Goal: Task Accomplishment & Management: Use online tool/utility

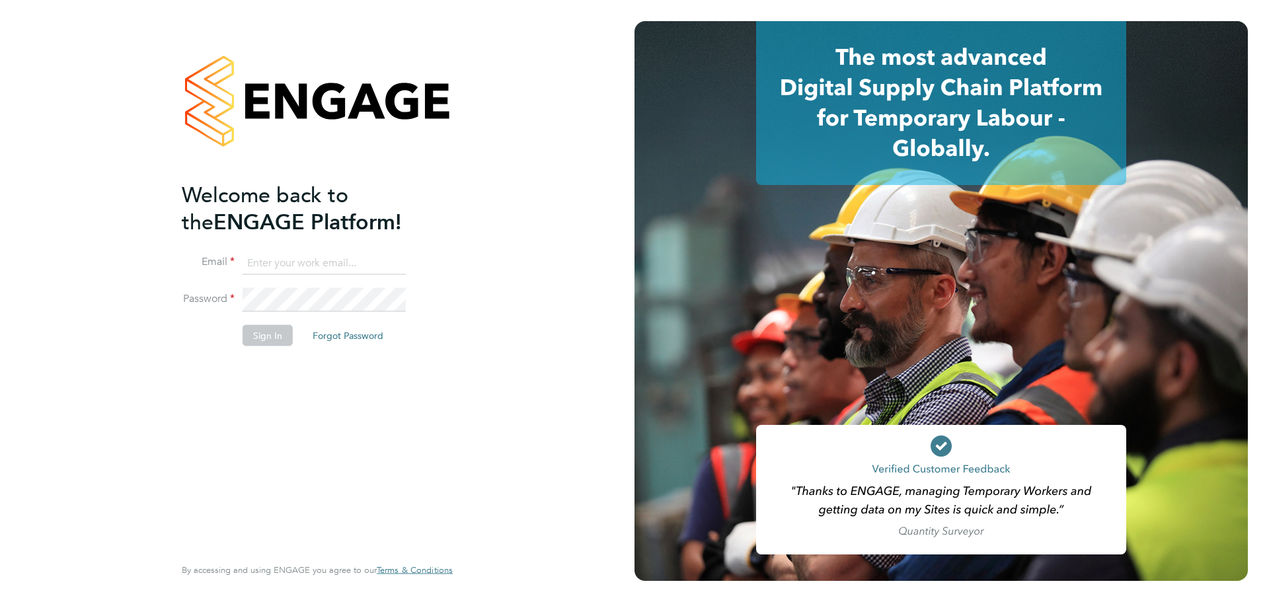
type input "laurence.Elkington@huntereducation.co.uk"
click at [271, 334] on button "Sign In" at bounding box center [267, 334] width 50 height 21
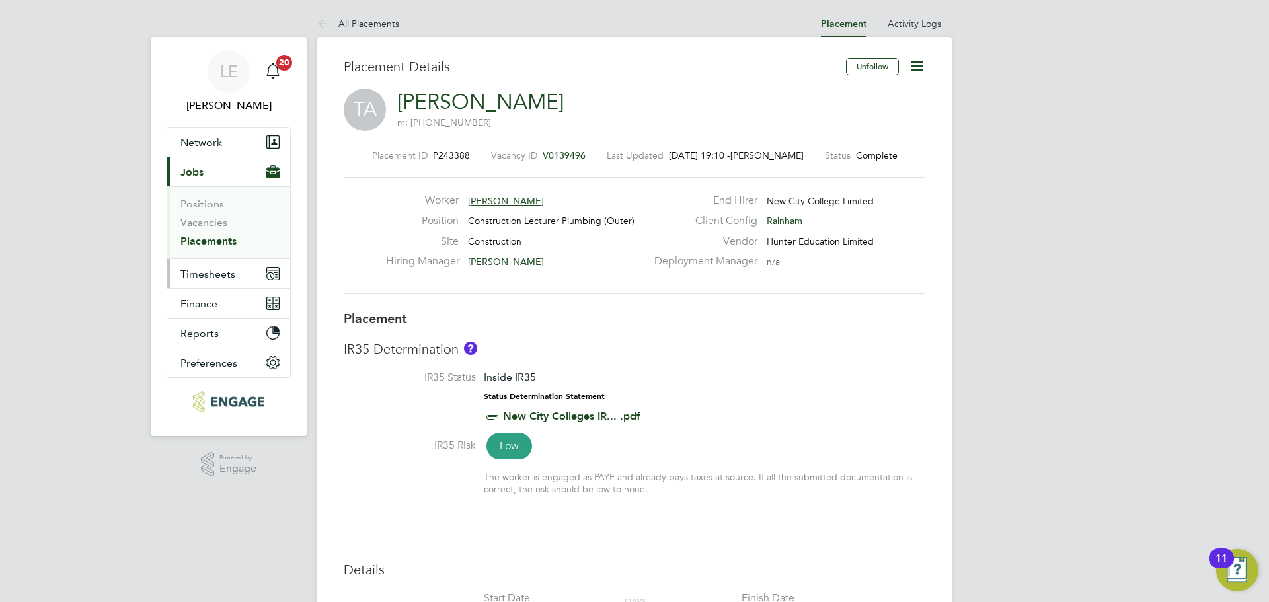
click at [222, 270] on span "Timesheets" at bounding box center [207, 274] width 55 height 13
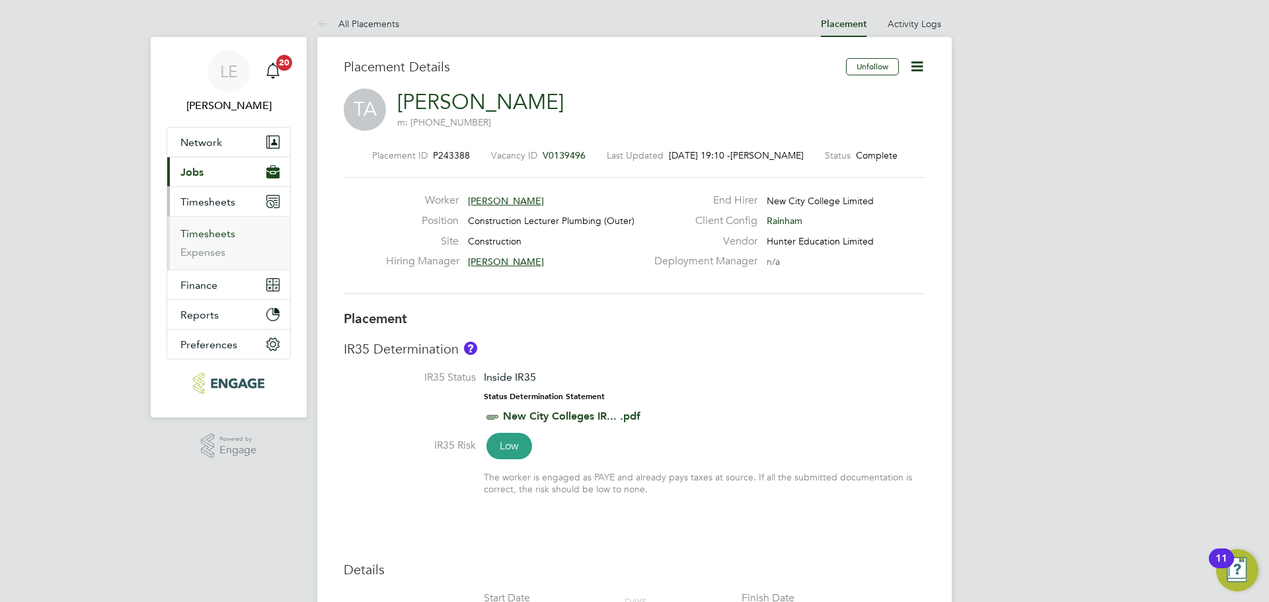
click at [221, 238] on link "Timesheets" at bounding box center [207, 233] width 55 height 13
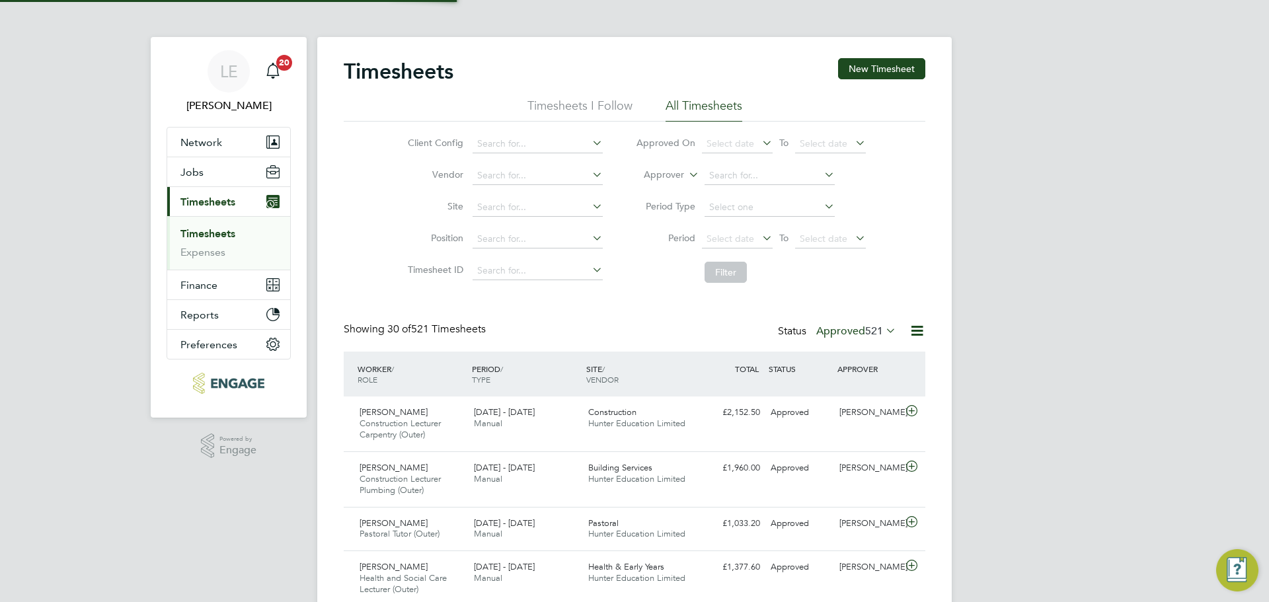
scroll to position [7, 7]
click at [900, 69] on button "New Timesheet" at bounding box center [881, 68] width 87 height 21
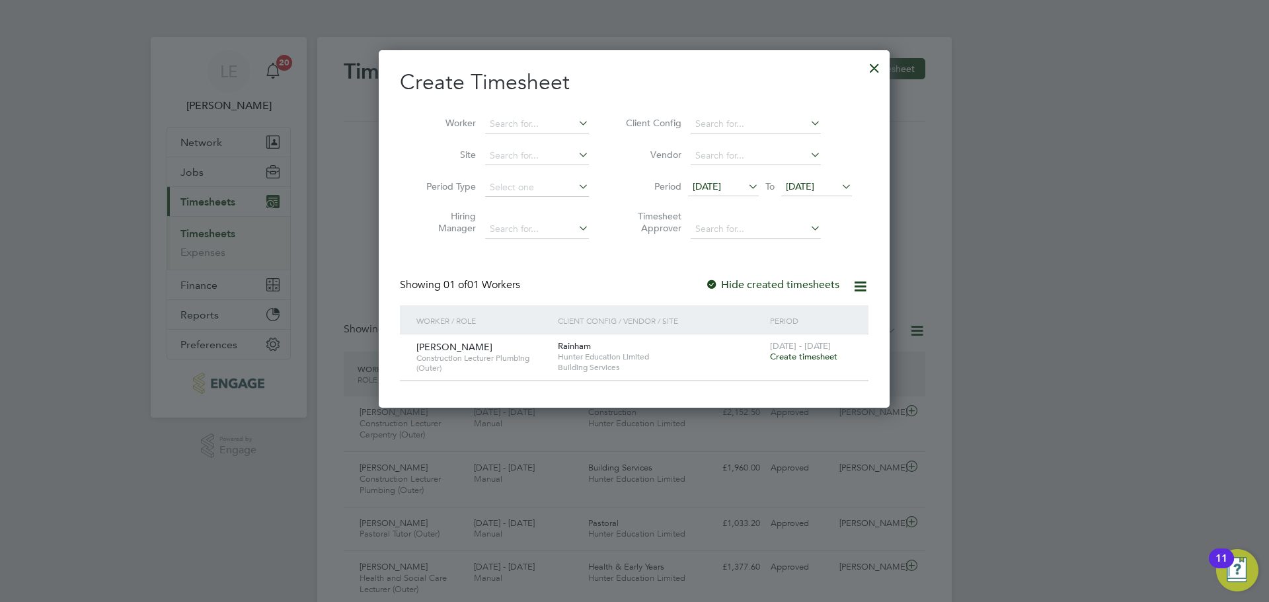
click at [814, 186] on span "[DATE]" at bounding box center [800, 186] width 28 height 12
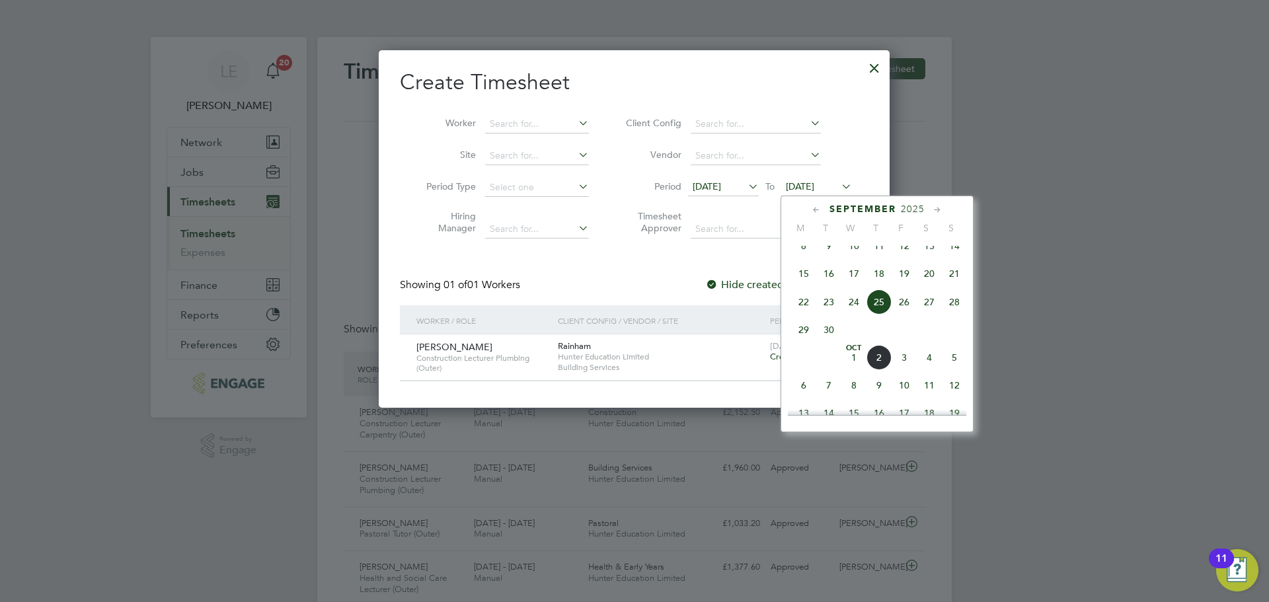
click at [951, 370] on span "5" at bounding box center [954, 357] width 25 height 25
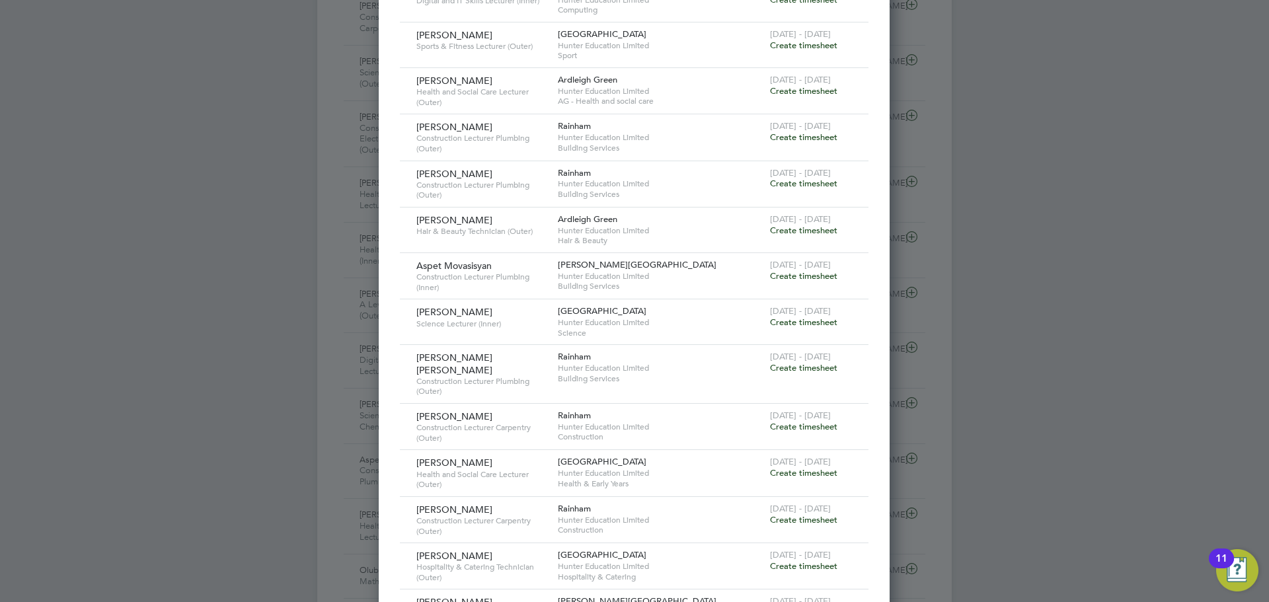
click at [782, 364] on span "Create timesheet" at bounding box center [803, 367] width 67 height 11
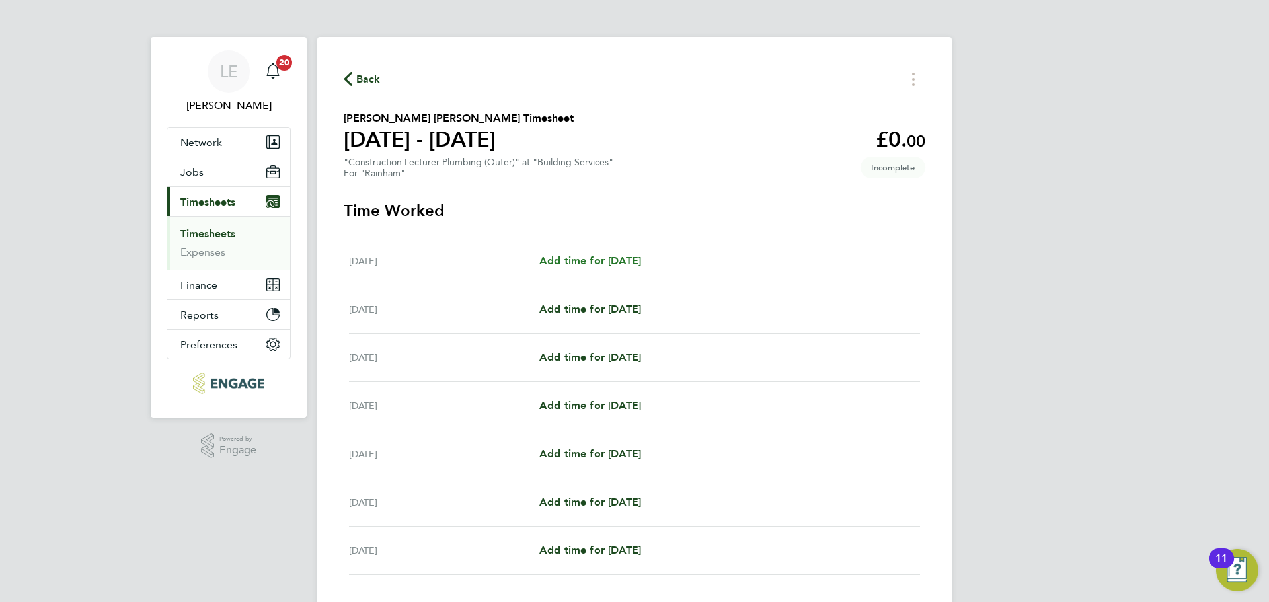
click at [620, 262] on span "Add time for [DATE]" at bounding box center [590, 260] width 102 height 13
select select "60"
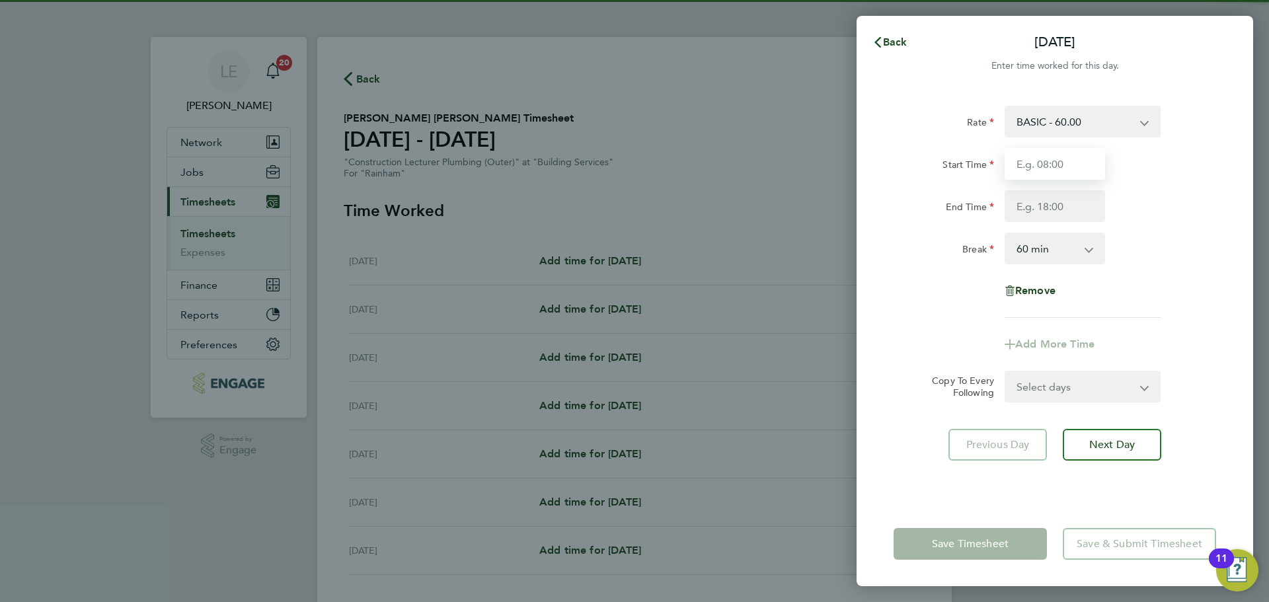
click at [1056, 161] on input "Start Time" at bounding box center [1054, 164] width 100 height 32
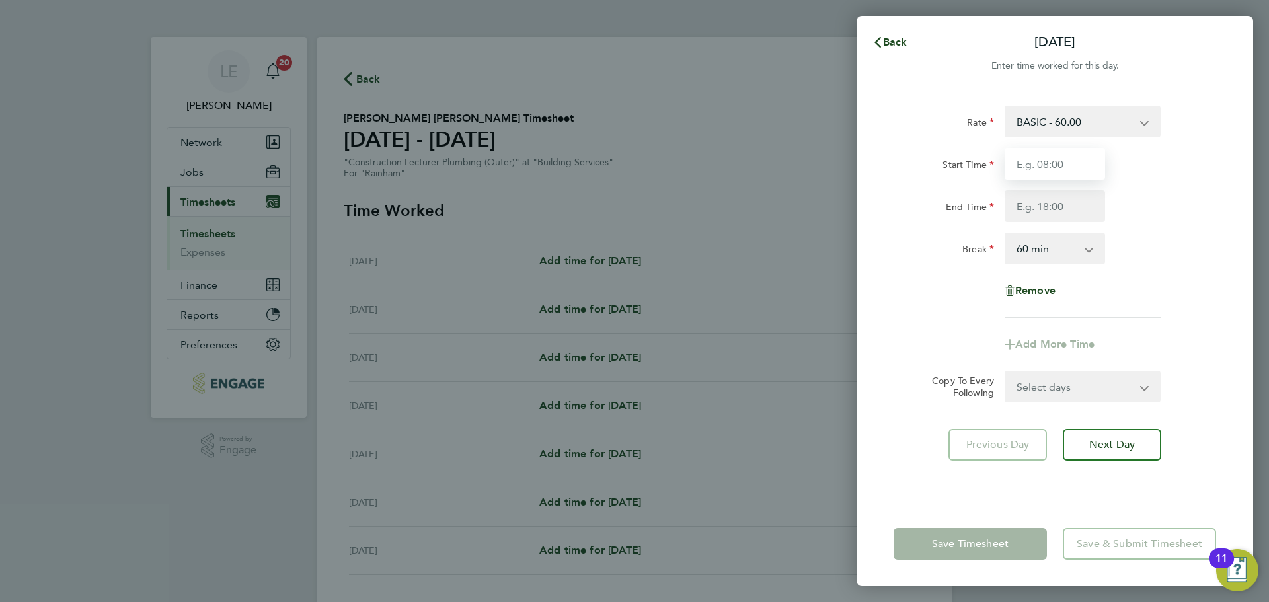
type input "08:30"
click at [1037, 208] on input "End Time" at bounding box center [1054, 206] width 100 height 32
type input "16:30"
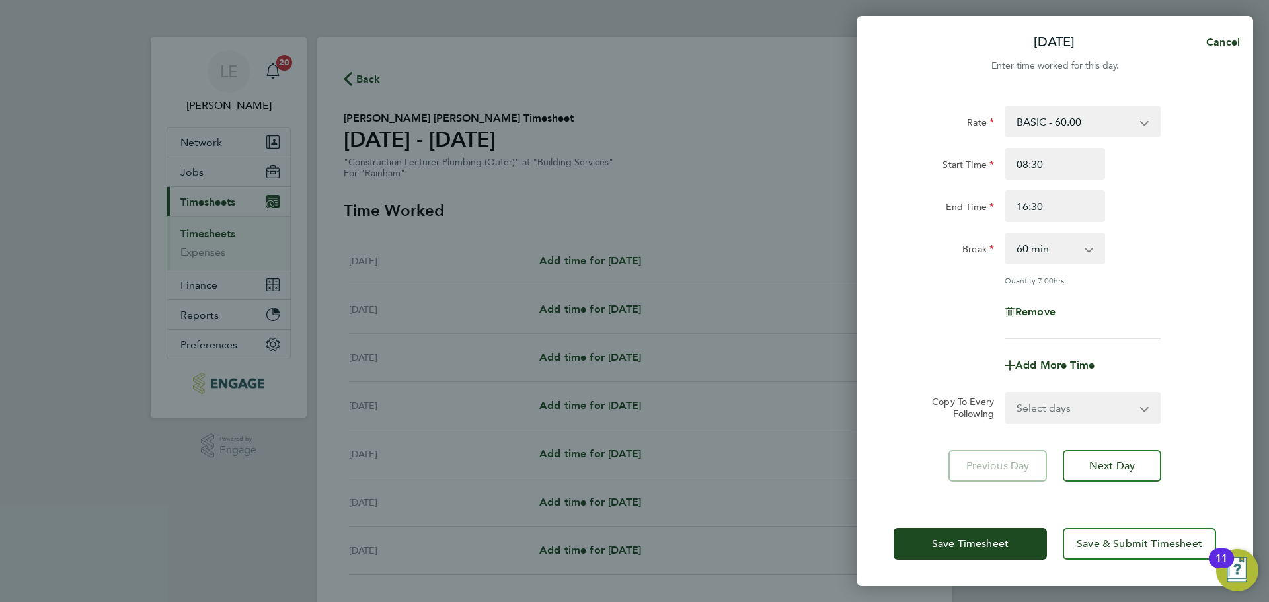
click at [958, 292] on div "Rate BASIC - 60.00 Start Time 08:30 End Time 16:30 Break 0 min 15 min 30 min 45…" at bounding box center [1054, 222] width 322 height 233
click at [1021, 401] on select "Select days Day Weekday (Mon-Fri) Weekend (Sat-Sun) [DATE] [DATE] [DATE] [DATE]…" at bounding box center [1075, 407] width 139 height 29
select select "WEEKDAY"
click at [1006, 393] on select "Select days Day Weekday (Mon-Fri) Weekend (Sat-Sun) [DATE] [DATE] [DATE] [DATE]…" at bounding box center [1075, 407] width 139 height 29
select select "[DATE]"
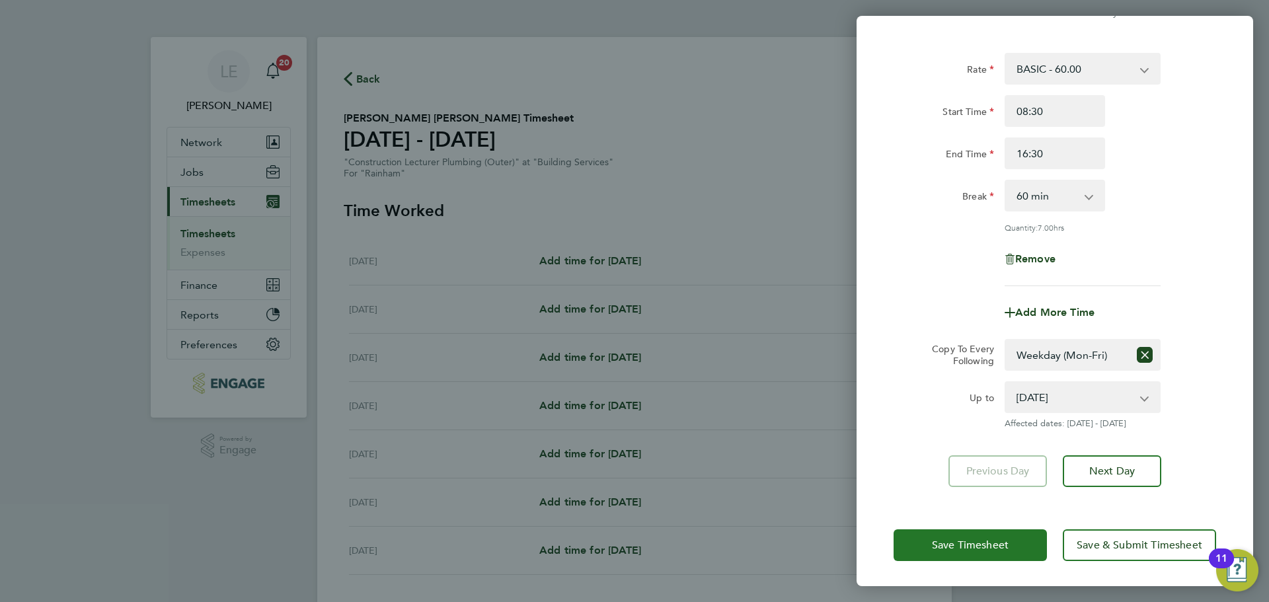
click at [1019, 538] on button "Save Timesheet" at bounding box center [969, 545] width 153 height 32
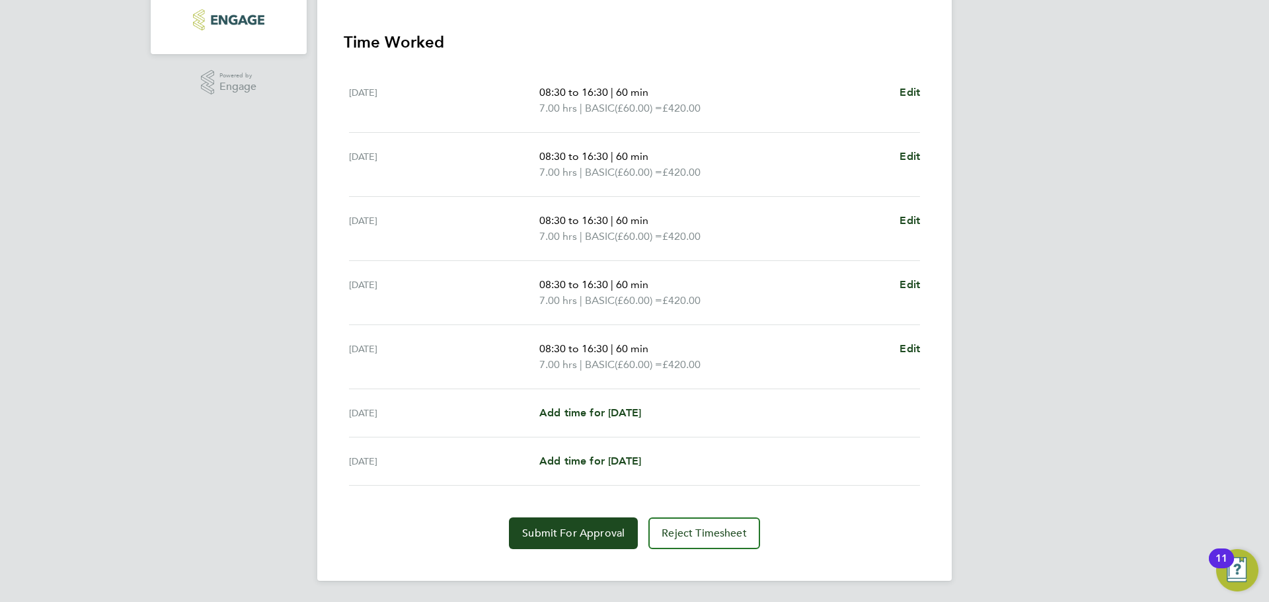
click at [599, 516] on section "Time Worked [DATE] 08:30 to 16:30 | 60 min 7.00 hrs | BASIC (£60.00) = £420.00 …" at bounding box center [634, 290] width 581 height 517
click at [588, 535] on span "Submit For Approval" at bounding box center [573, 533] width 102 height 13
